Goal: Book appointment/travel/reservation

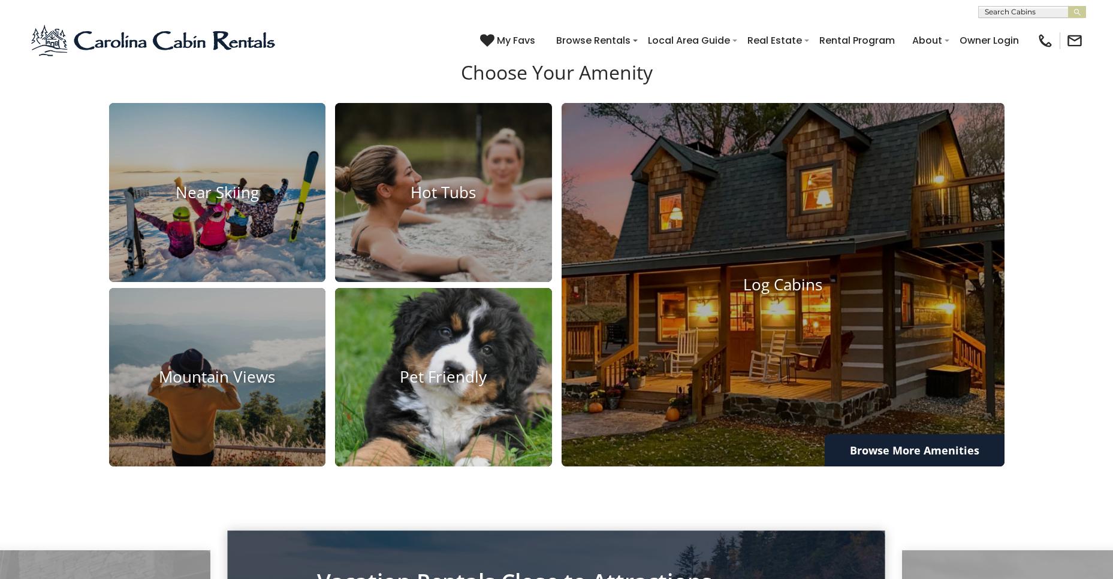
scroll to position [1017, 0]
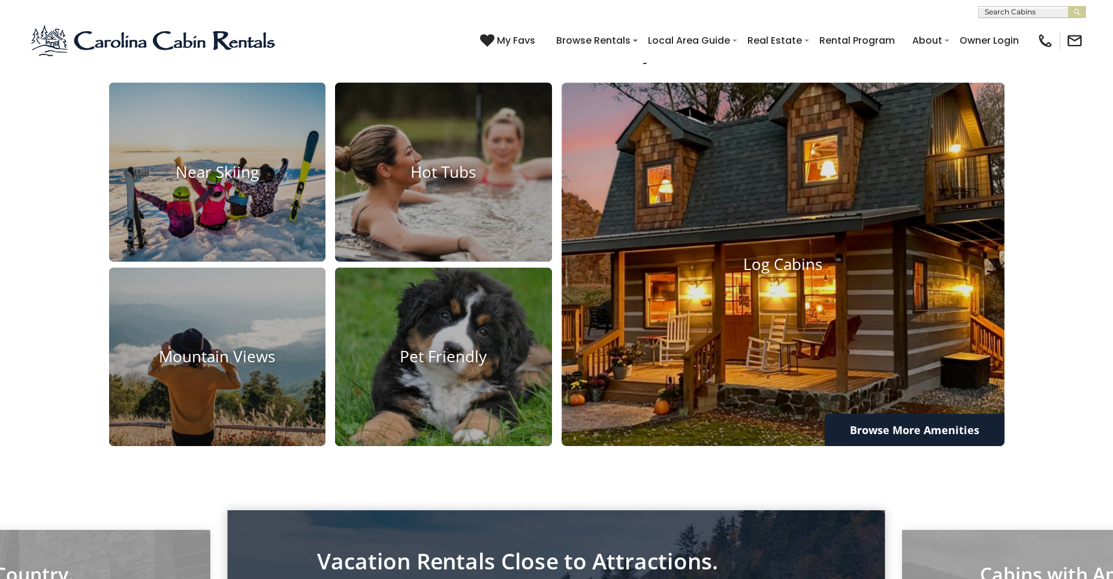
click at [775, 418] on img at bounding box center [782, 265] width 487 height 400
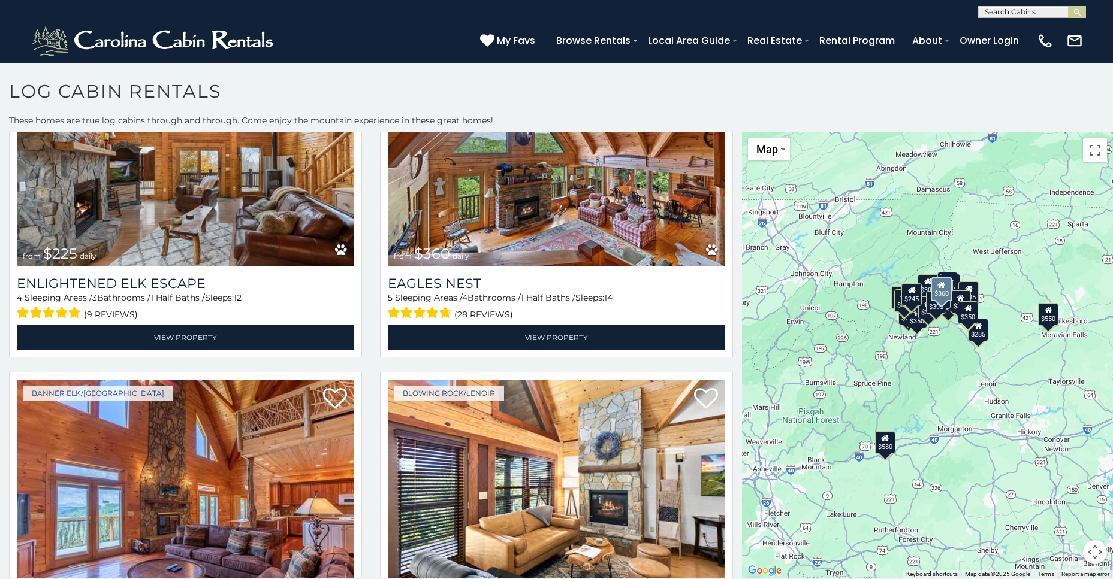
scroll to position [2876, 0]
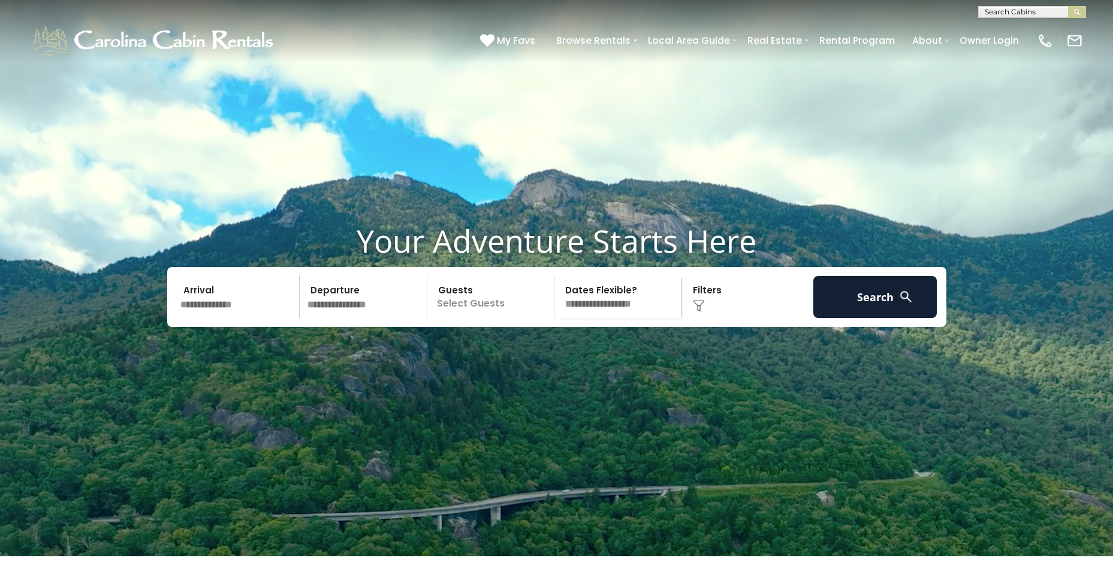
scroll to position [1017, 0]
